Goal: Task Accomplishment & Management: Manage account settings

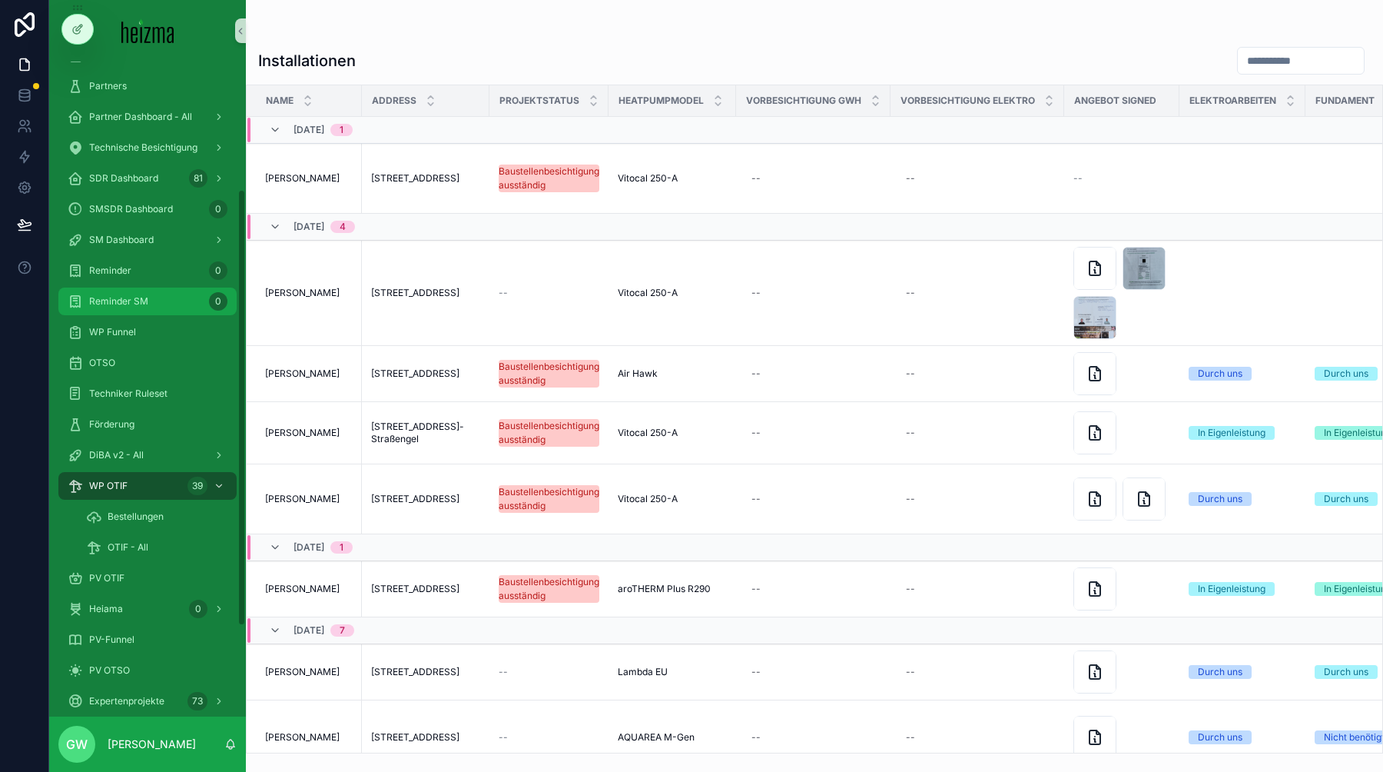
scroll to position [218, 0]
click at [30, 128] on icon at bounding box center [24, 125] width 15 height 15
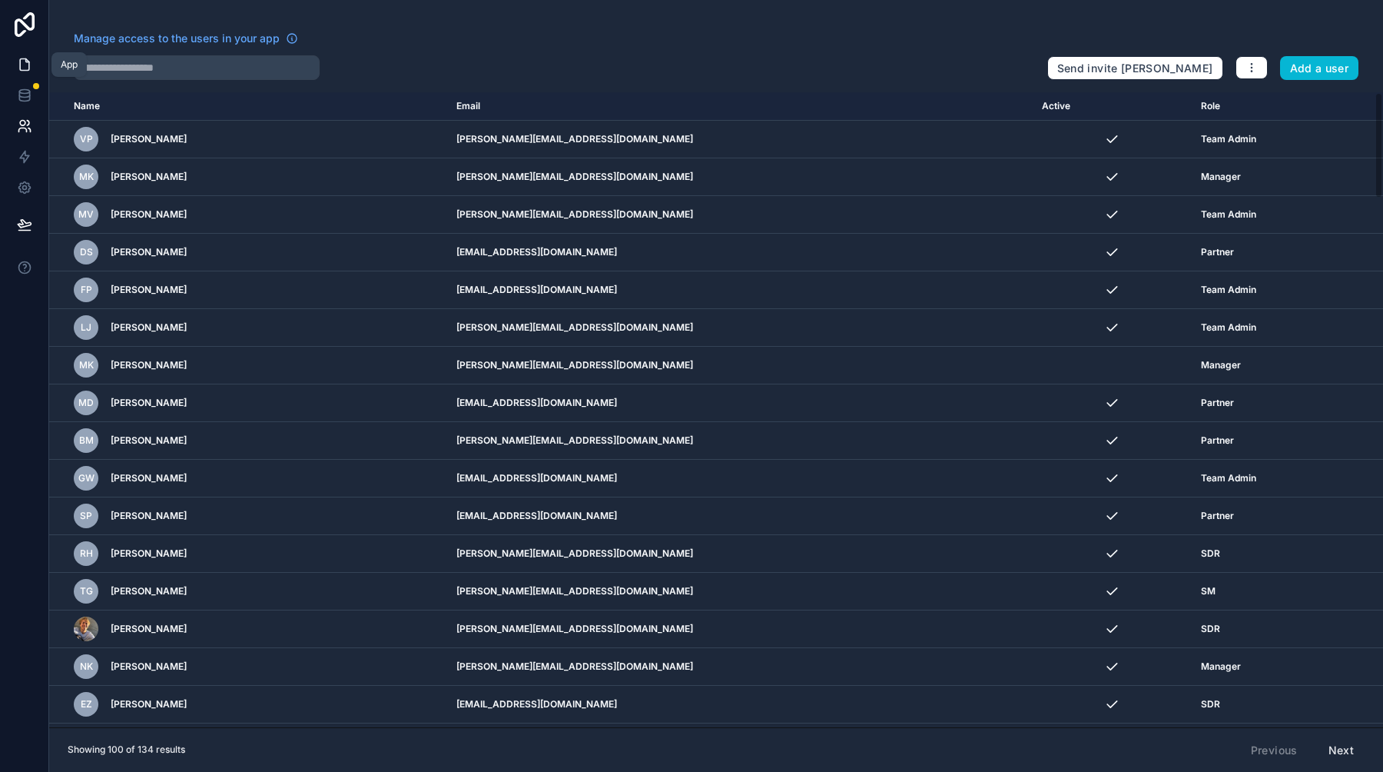
click at [26, 66] on icon at bounding box center [24, 64] width 15 height 15
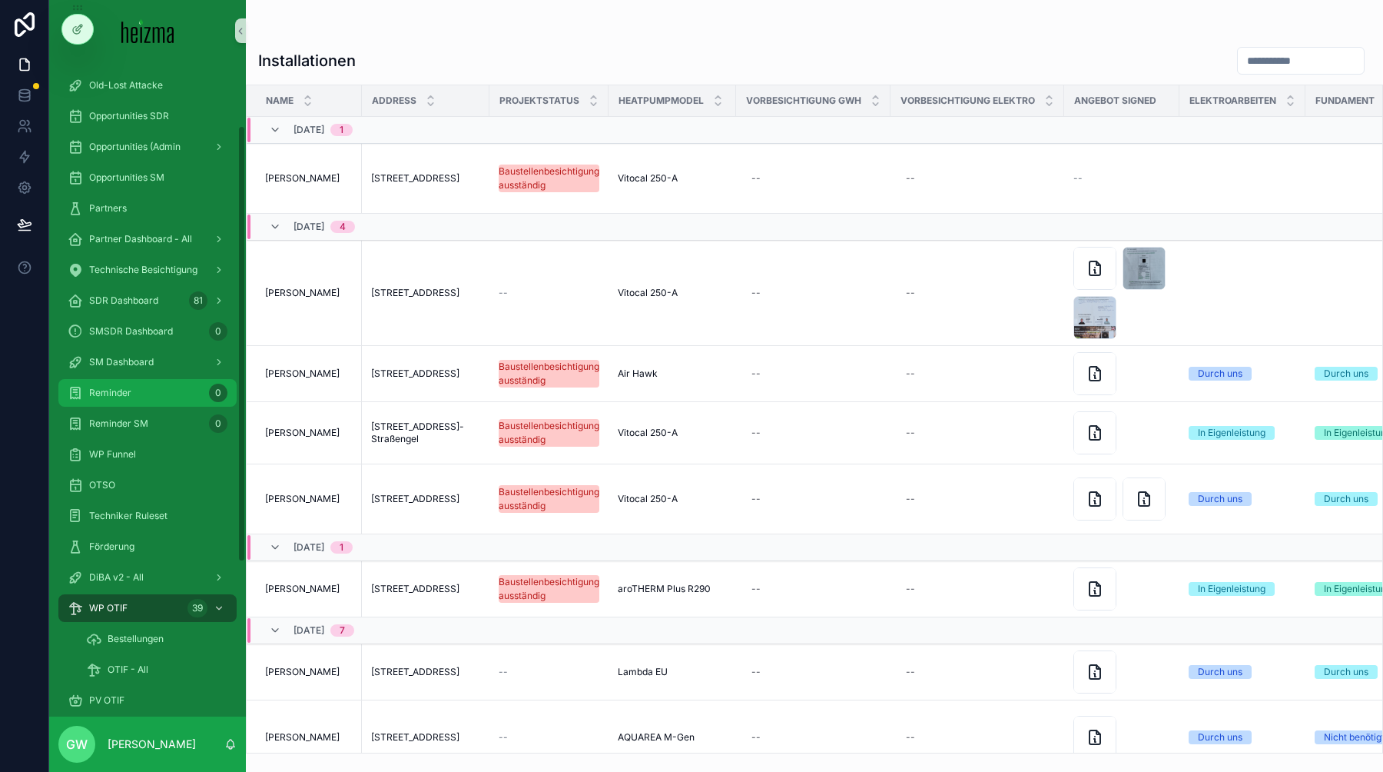
scroll to position [95, 0]
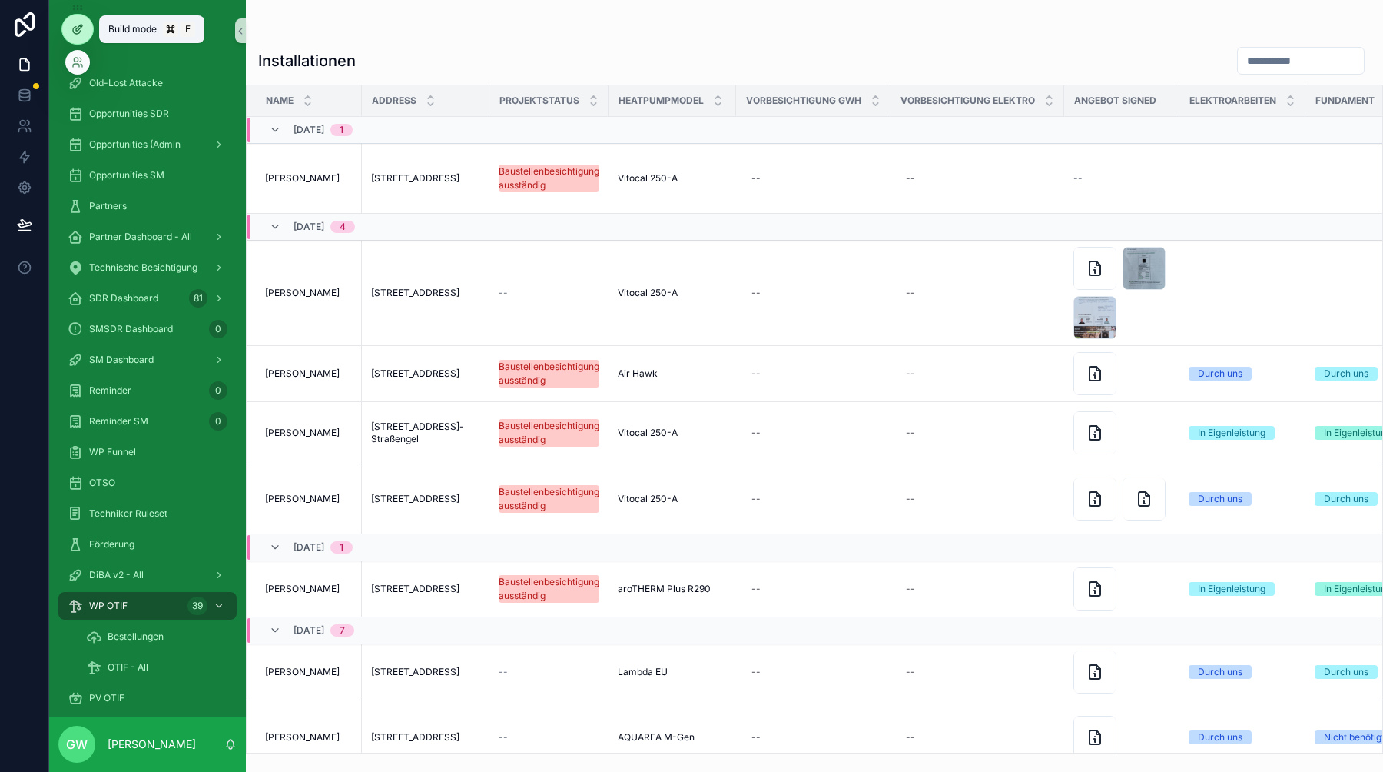
click at [88, 23] on div at bounding box center [77, 29] width 31 height 29
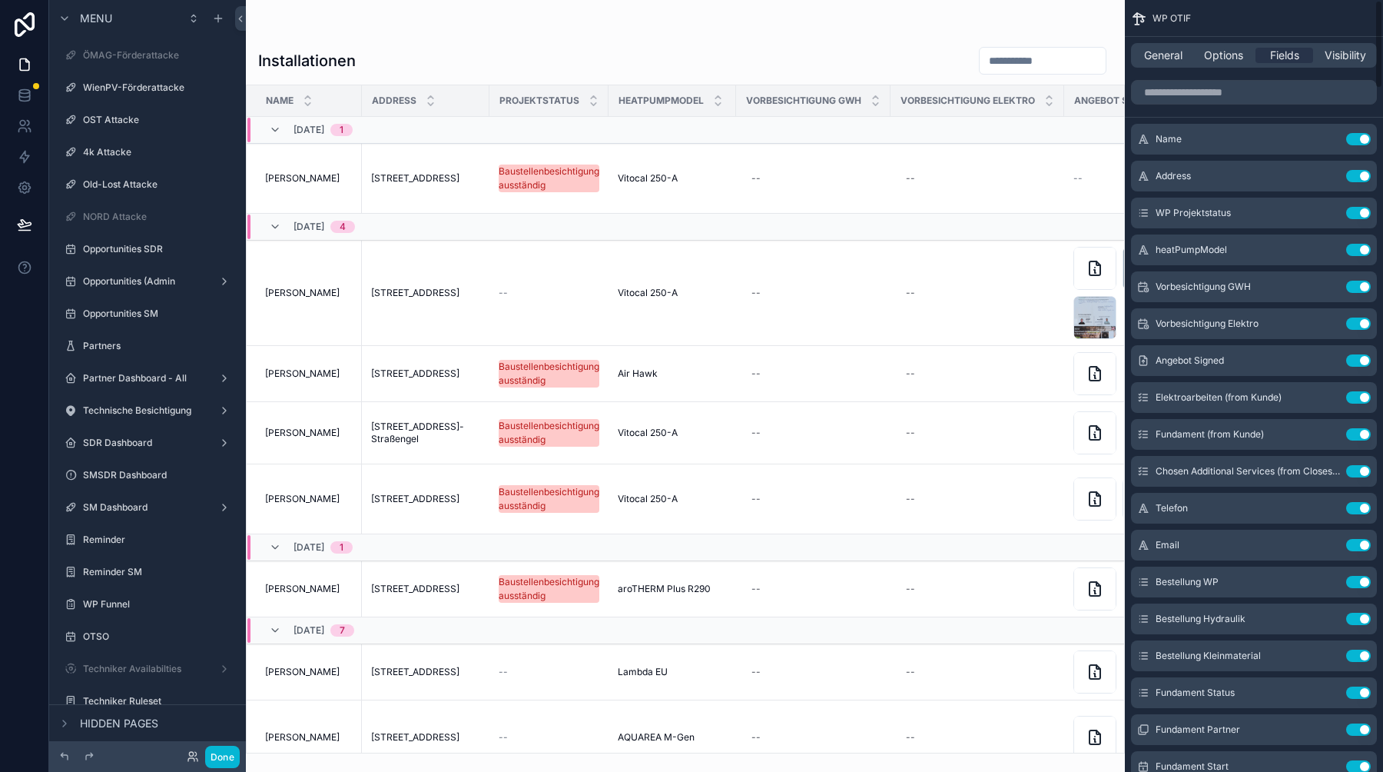
click at [1351, 64] on div "General Options Fields Visibility" at bounding box center [1254, 55] width 246 height 25
click at [1345, 57] on span "Visibility" at bounding box center [1346, 55] width 42 height 15
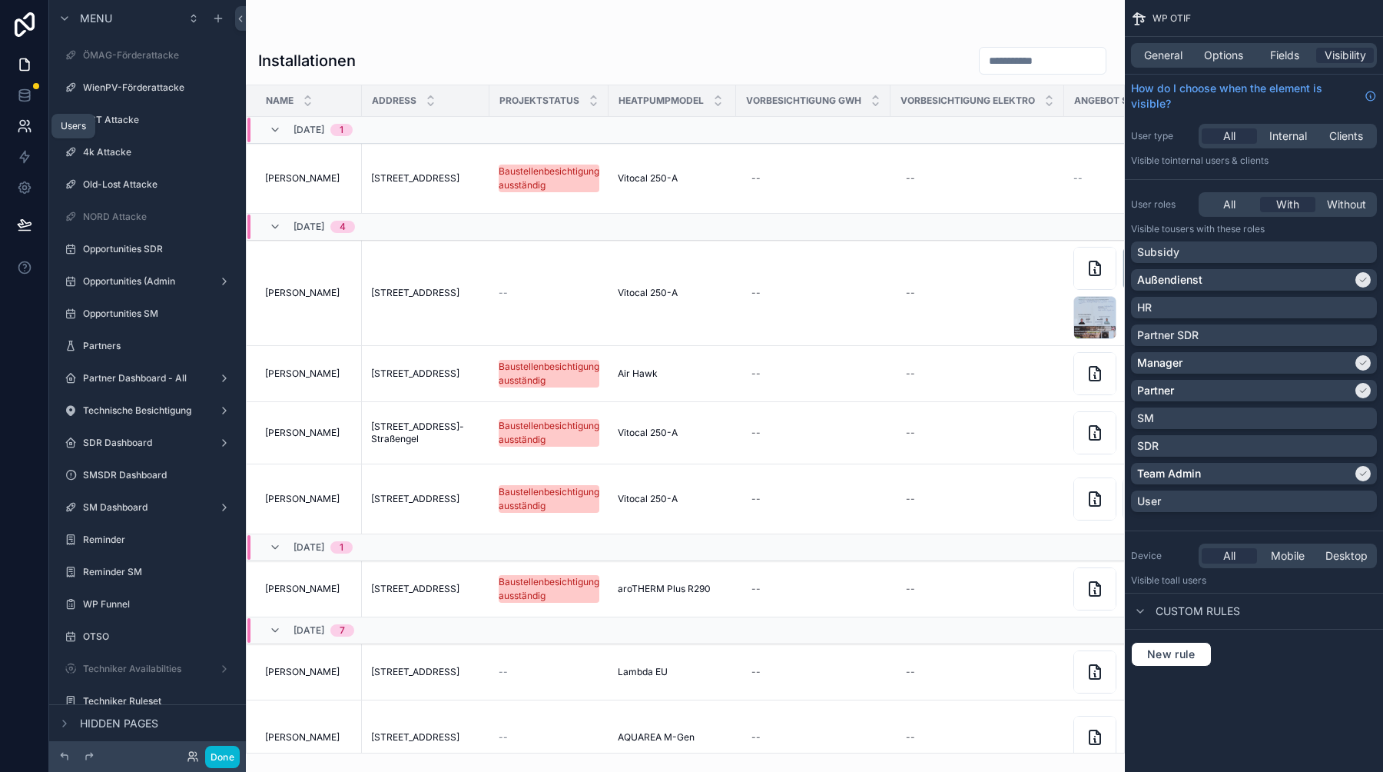
click at [25, 131] on icon at bounding box center [24, 125] width 15 height 15
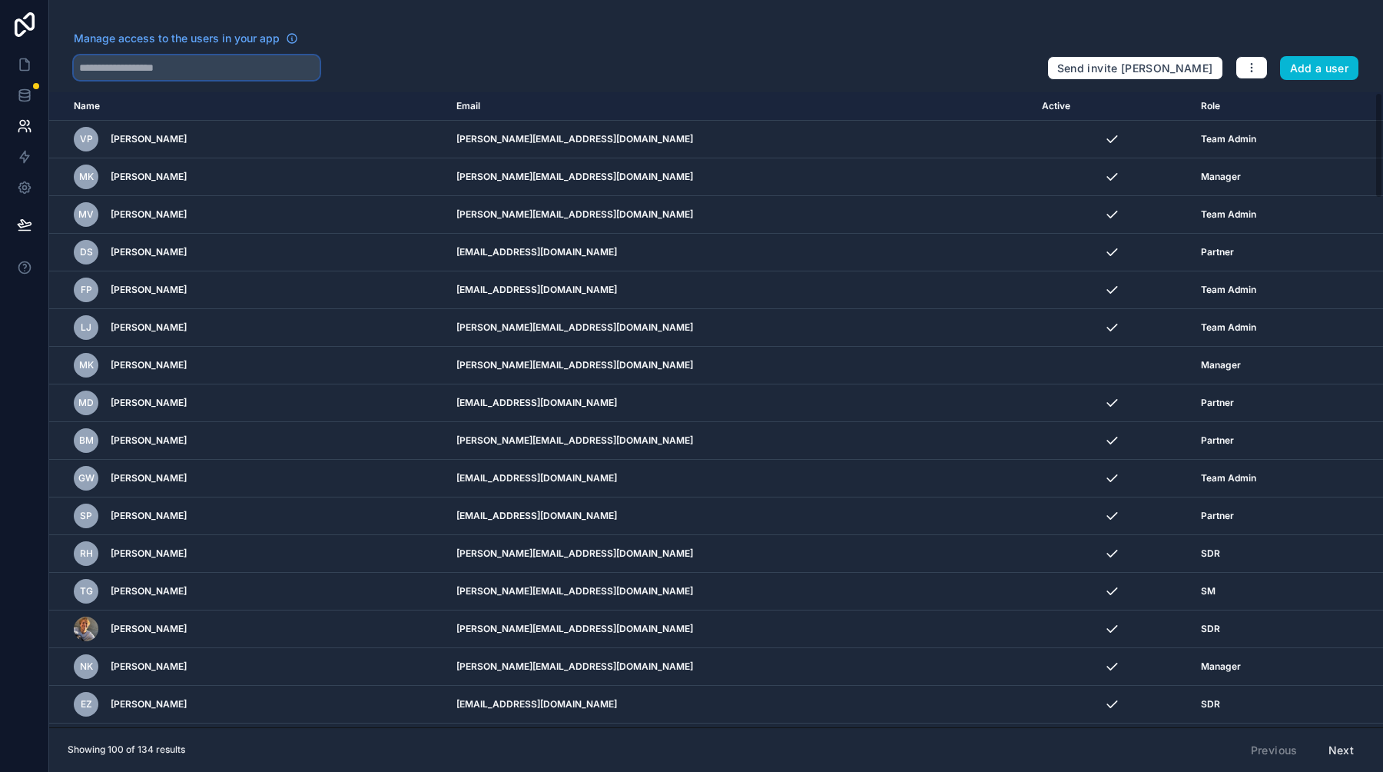
click at [100, 61] on input "text" at bounding box center [197, 67] width 246 height 25
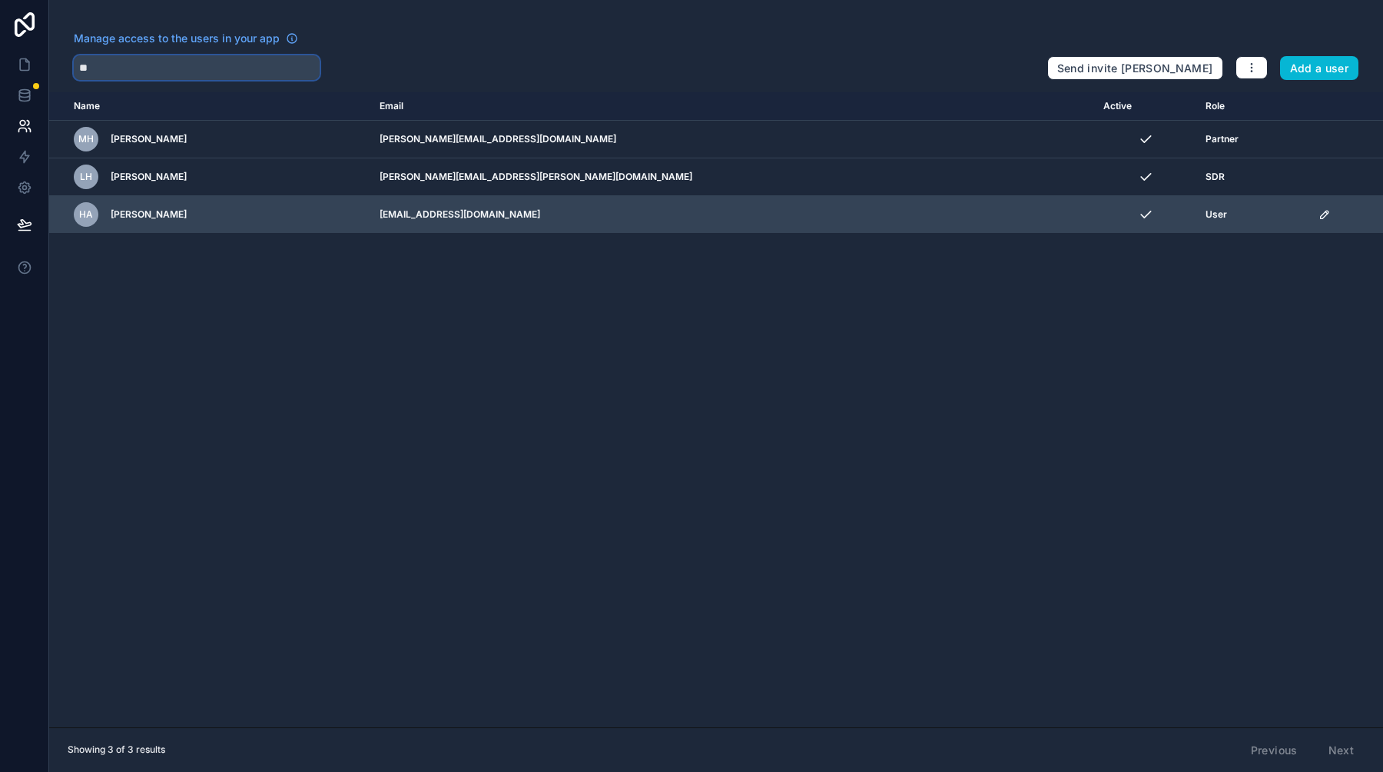
type input "**"
click at [1319, 216] on icon "scrollable content" at bounding box center [1325, 214] width 12 height 12
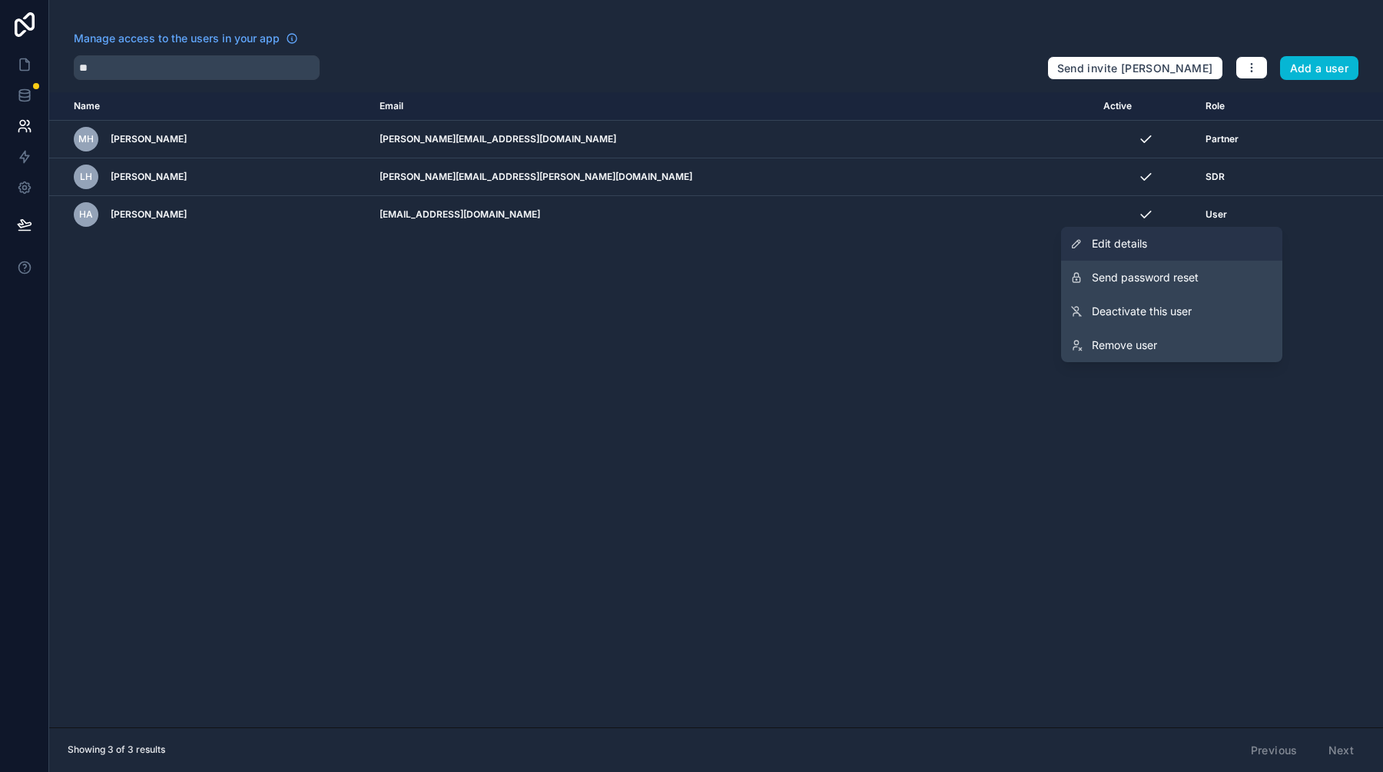
click at [1141, 238] on span "Edit details" at bounding box center [1119, 243] width 55 height 15
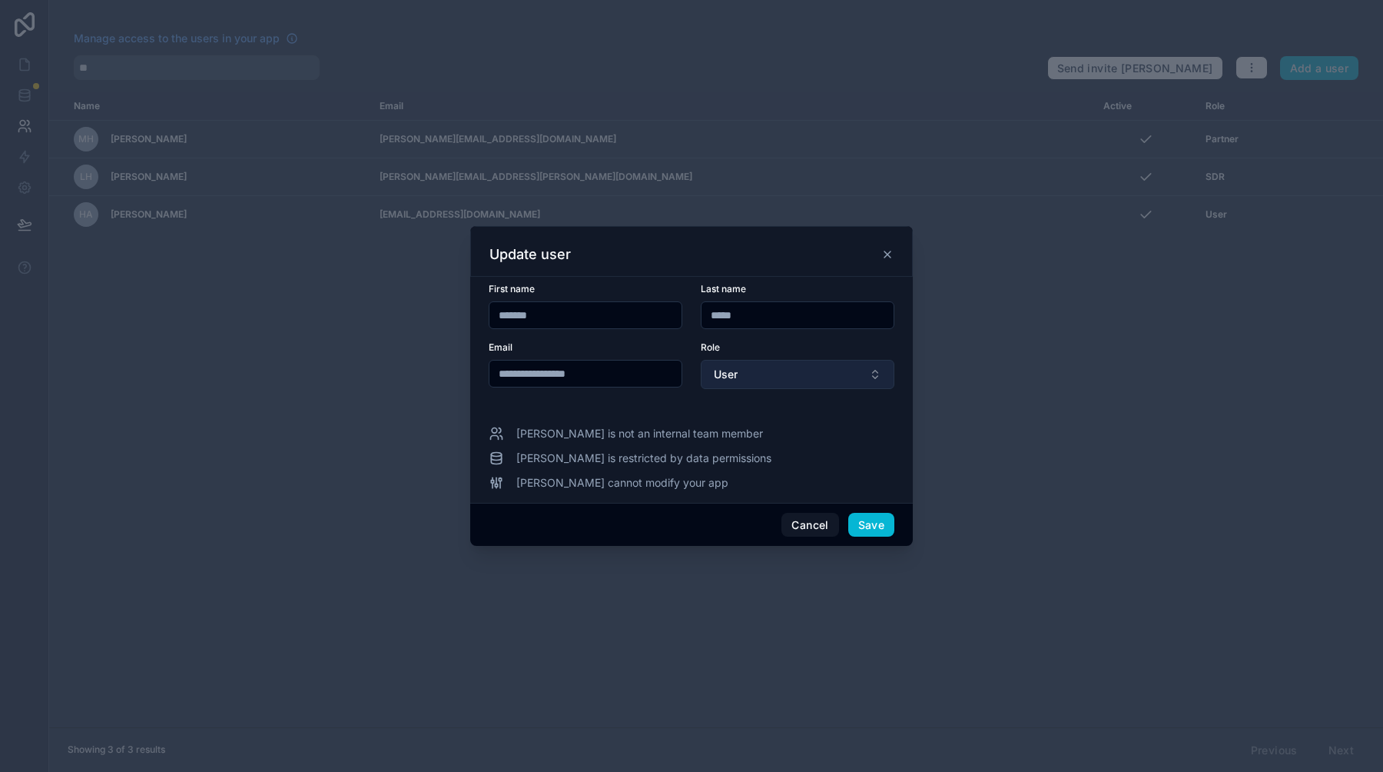
click at [766, 381] on button "User" at bounding box center [798, 374] width 194 height 29
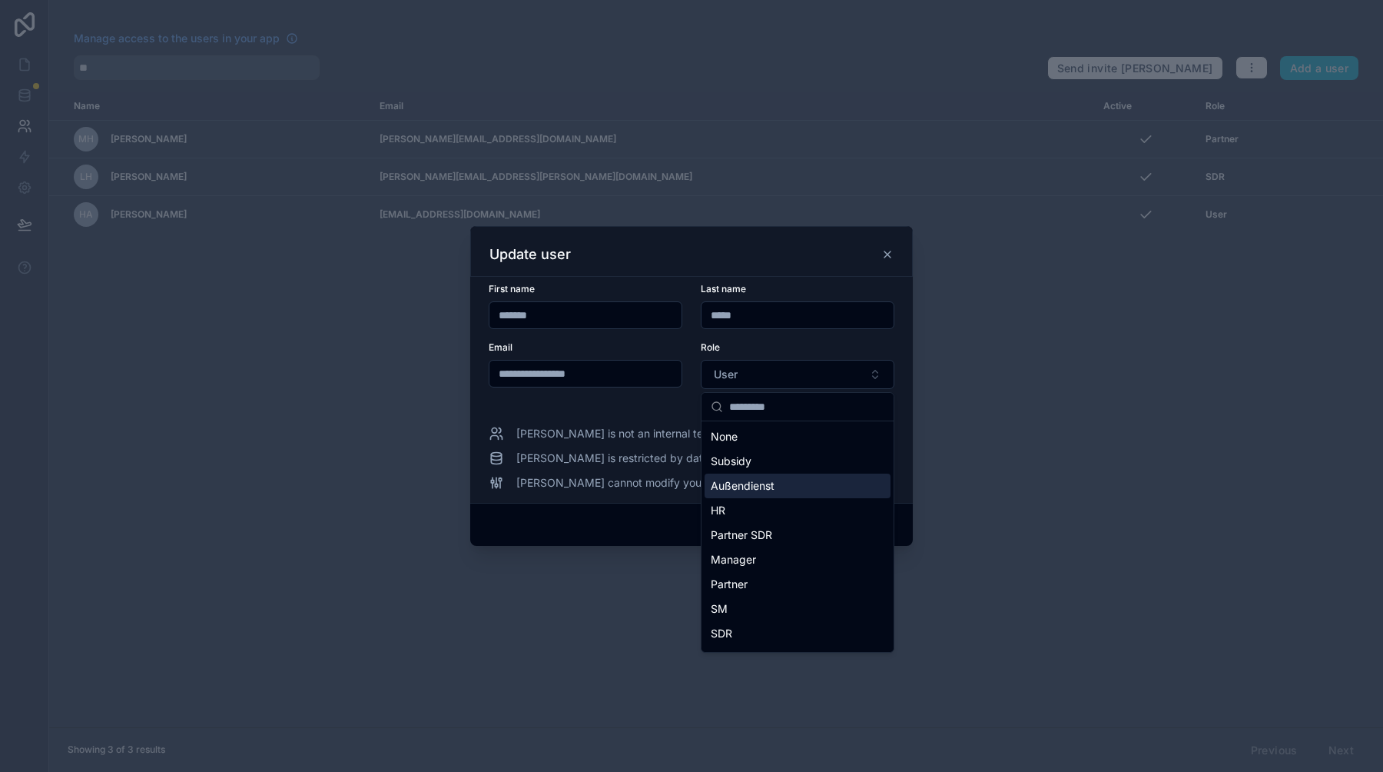
click at [770, 487] on span "Außendienst" at bounding box center [743, 485] width 64 height 15
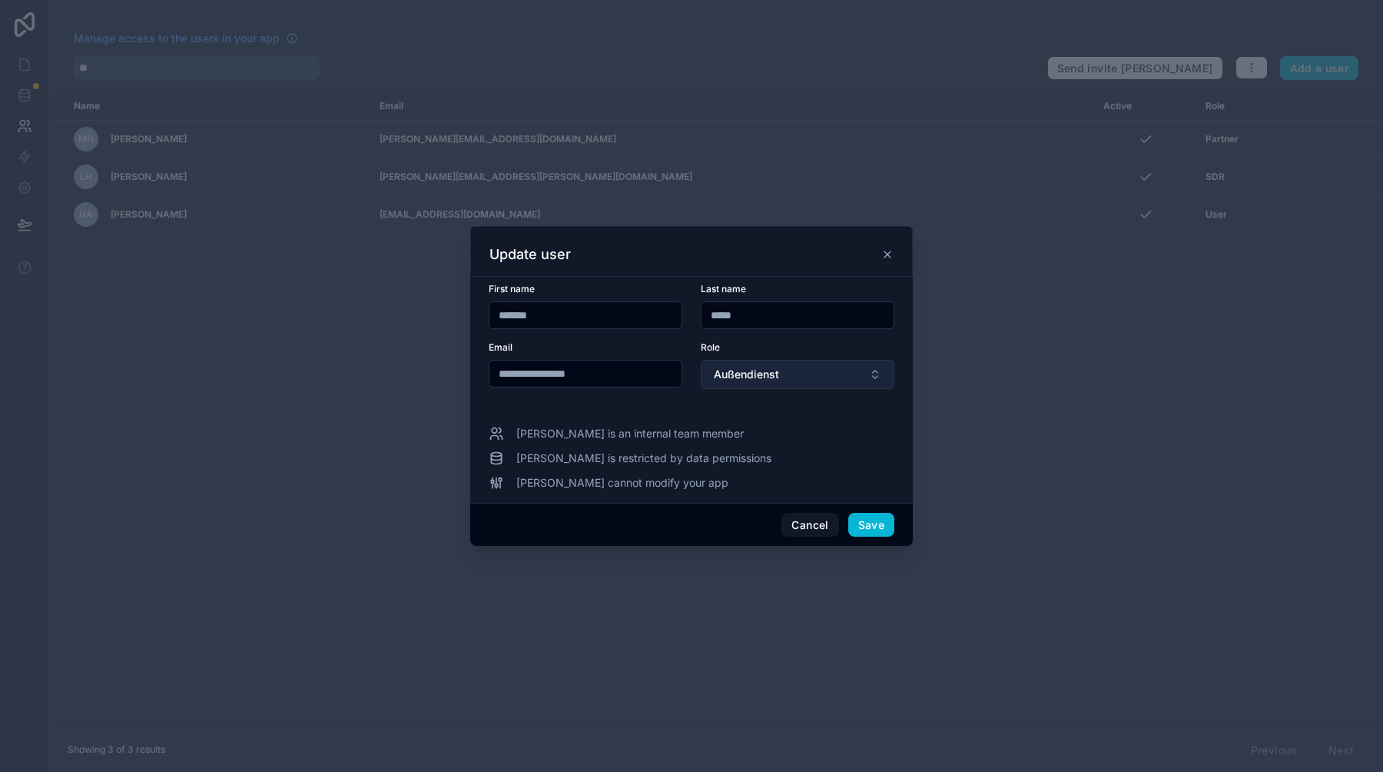
click at [822, 377] on button "Außendienst" at bounding box center [798, 374] width 194 height 29
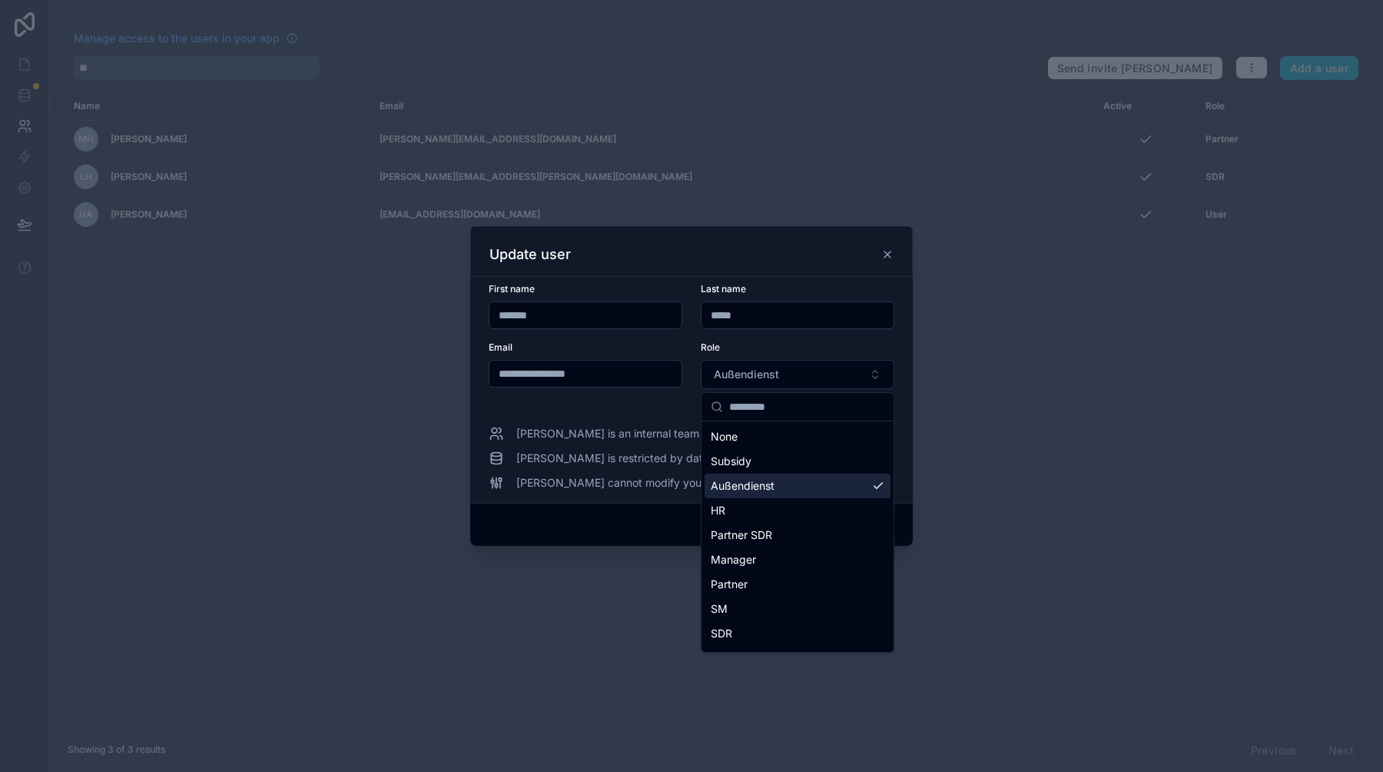
click at [825, 486] on div "Außendienst" at bounding box center [798, 485] width 186 height 25
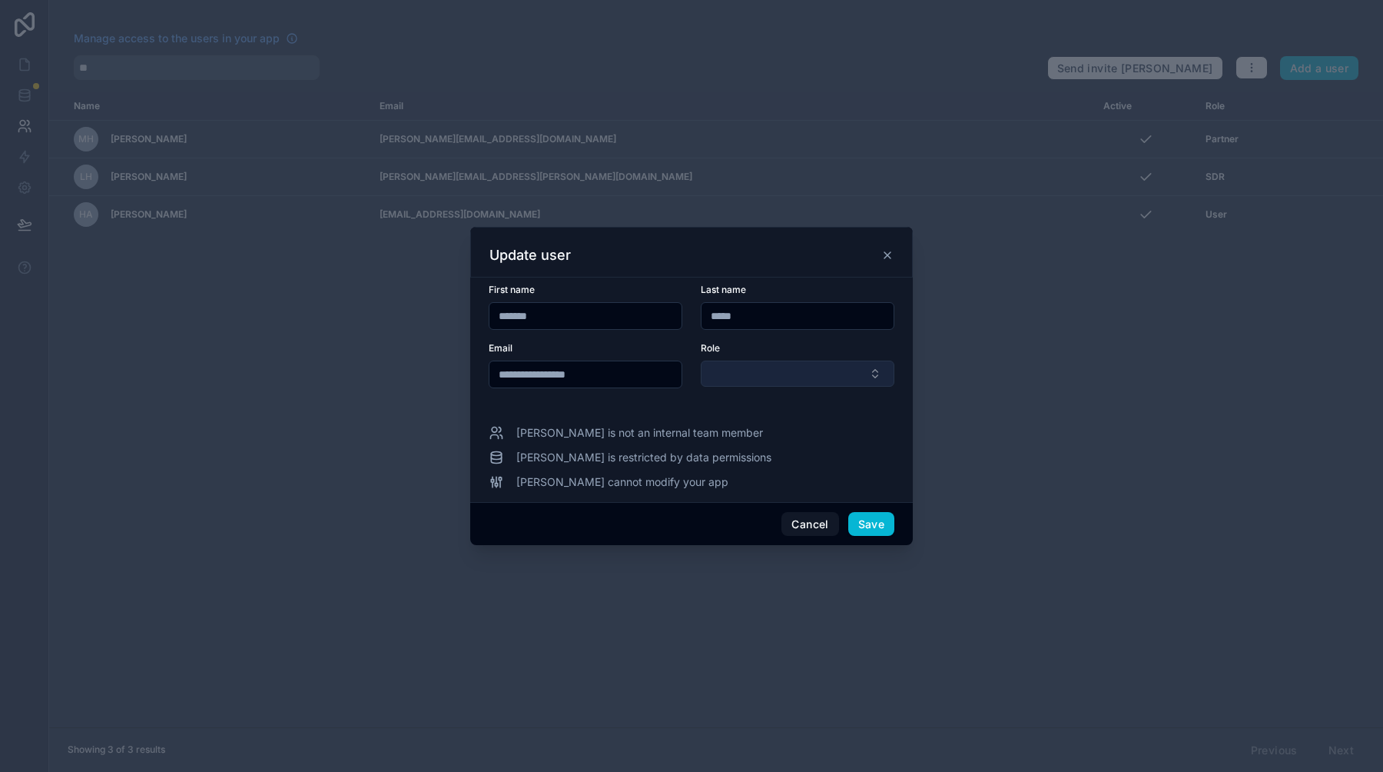
click at [852, 374] on button "Select Button" at bounding box center [798, 373] width 194 height 26
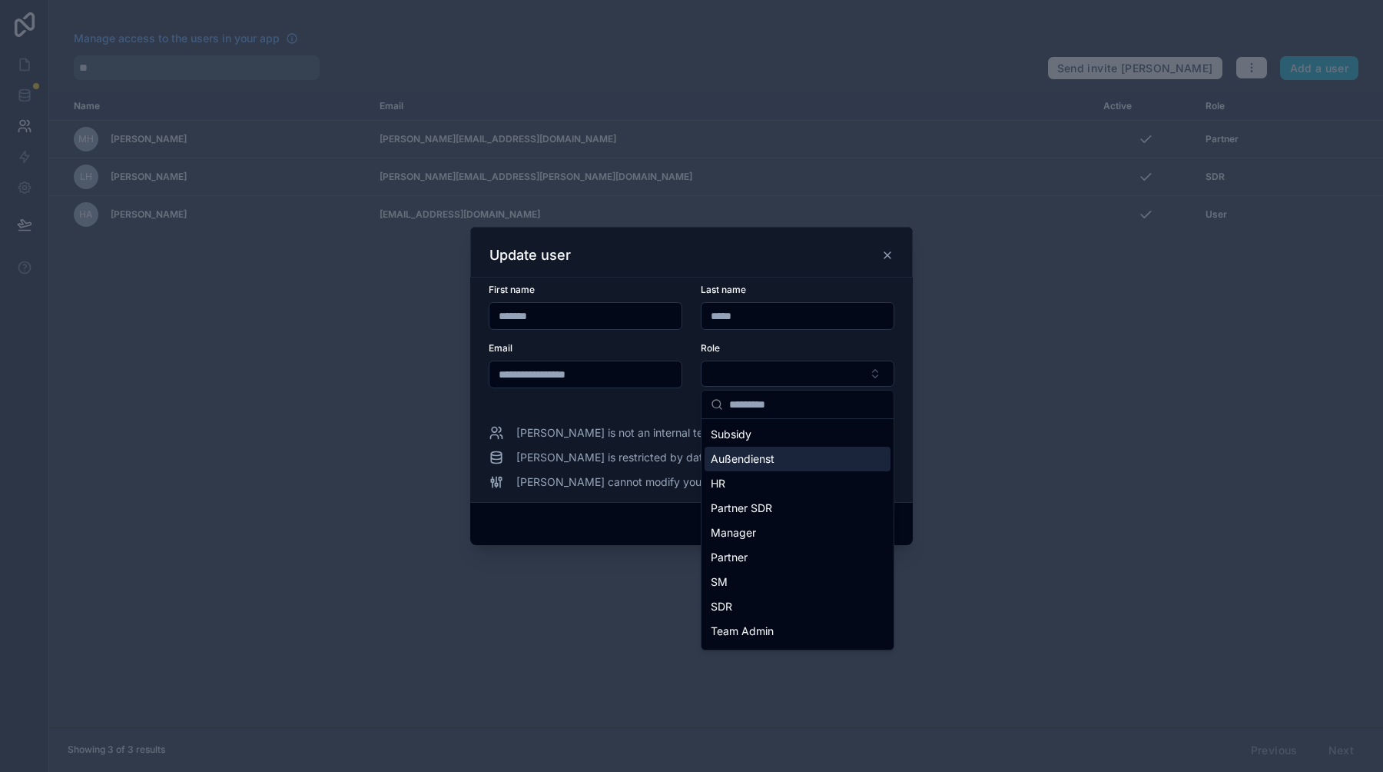
drag, startPoint x: 772, startPoint y: 463, endPoint x: 832, endPoint y: 460, distance: 60.8
click at [832, 460] on div "Außendienst" at bounding box center [798, 459] width 186 height 25
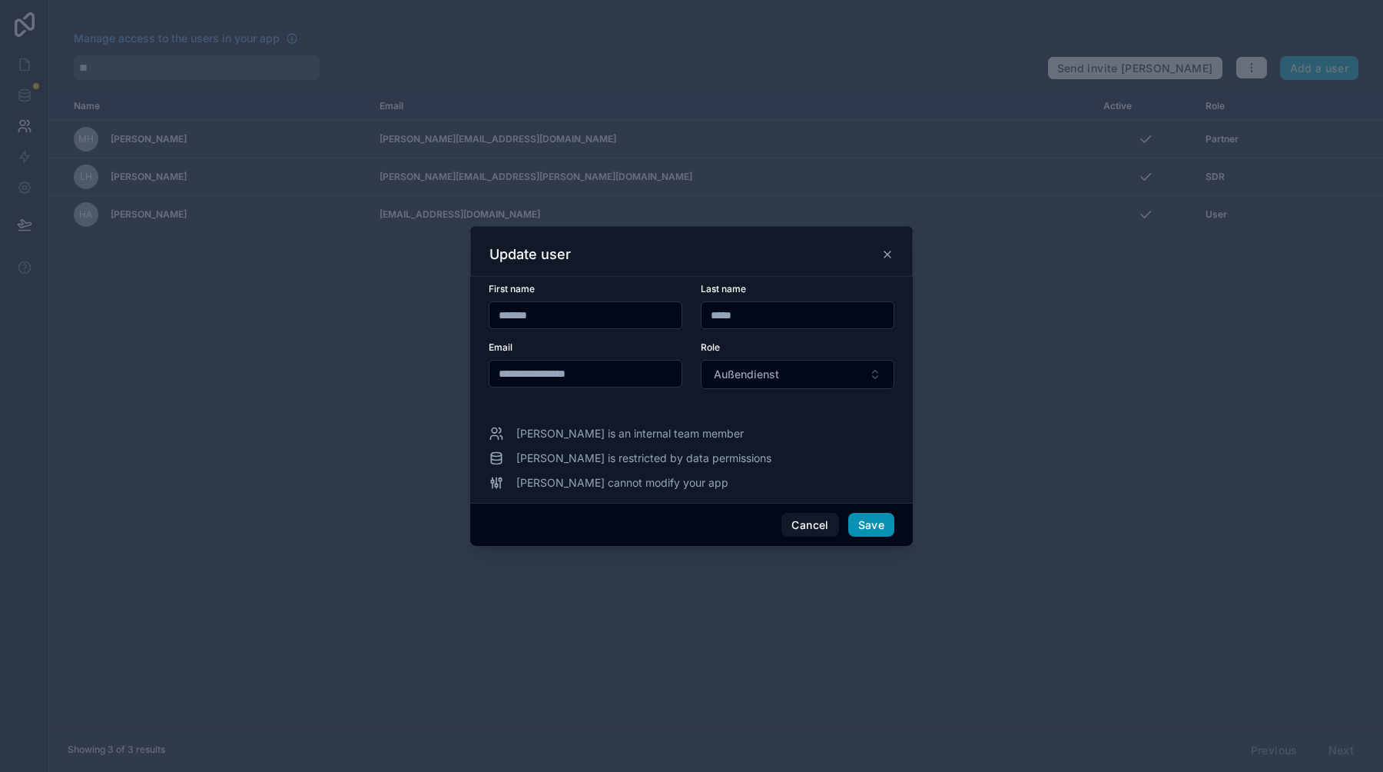
click at [869, 520] on button "Save" at bounding box center [871, 525] width 46 height 25
